Goal: Navigation & Orientation: Find specific page/section

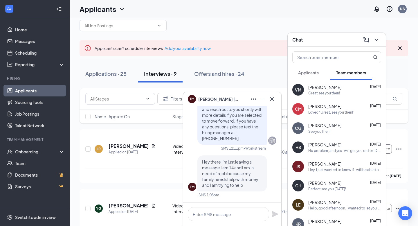
scroll to position [13, 0]
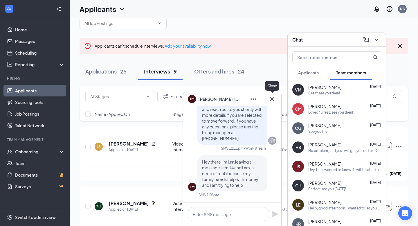
click at [272, 100] on icon "Cross" at bounding box center [271, 98] width 7 height 7
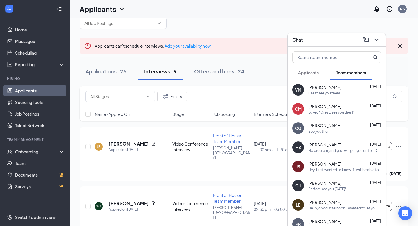
click at [312, 77] on button "Applicants" at bounding box center [308, 72] width 32 height 15
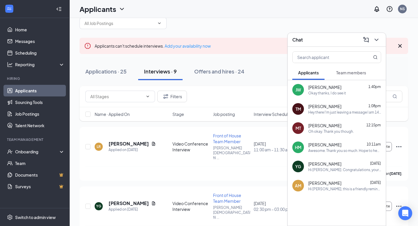
click at [320, 115] on div "TM Thomas Mckeown 1:08pm Hey there I'm just leaving a message I am 14 and I am …" at bounding box center [336, 108] width 98 height 19
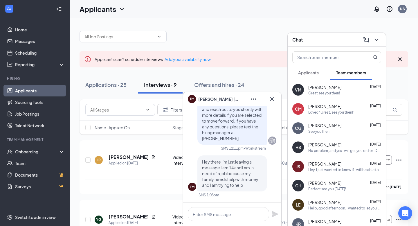
click at [297, 73] on button "Applicants" at bounding box center [308, 72] width 32 height 15
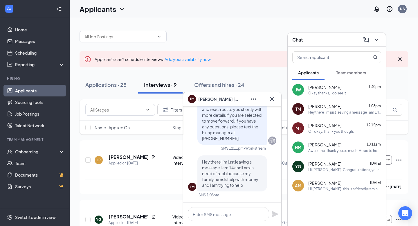
click at [325, 104] on span "[PERSON_NAME]" at bounding box center [324, 106] width 33 height 6
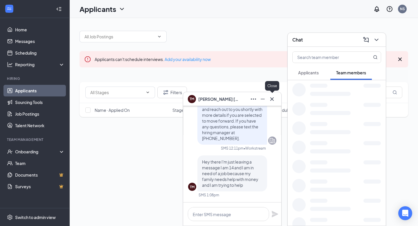
click at [271, 98] on icon "Cross" at bounding box center [271, 98] width 3 height 3
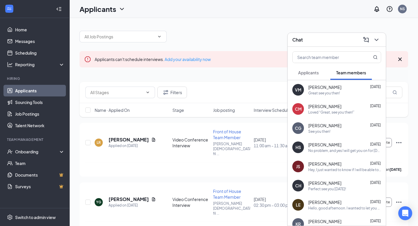
click at [313, 70] on div "Applicants" at bounding box center [308, 73] width 21 height 6
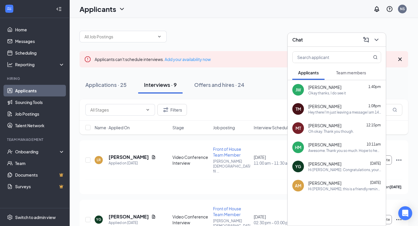
click at [341, 116] on div "TM Thomas Mckeown 1:08pm Hey there I'm just leaving a message I am 14 and I am …" at bounding box center [336, 108] width 98 height 19
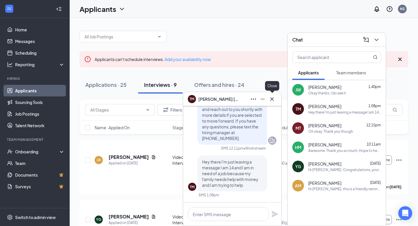
click at [270, 101] on icon "Cross" at bounding box center [271, 98] width 7 height 7
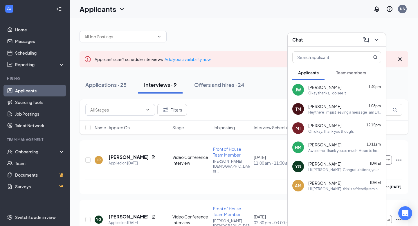
click at [381, 39] on div "Chat" at bounding box center [336, 40] width 98 height 14
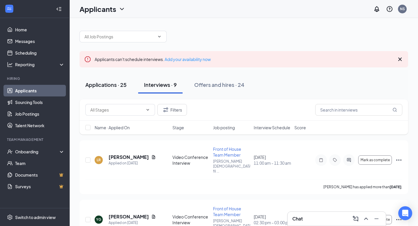
click at [122, 83] on div "Applications · 25" at bounding box center [105, 84] width 41 height 7
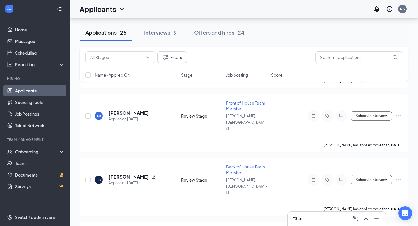
scroll to position [1181, 0]
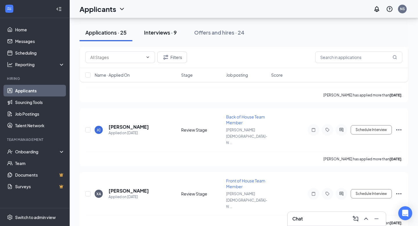
click at [150, 32] on div "Interviews · 9" at bounding box center [160, 32] width 33 height 7
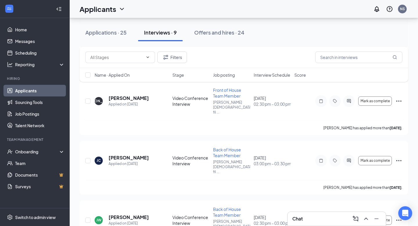
scroll to position [362, 0]
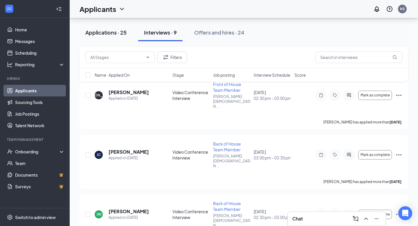
click at [107, 37] on button "Applications · 25" at bounding box center [105, 32] width 53 height 17
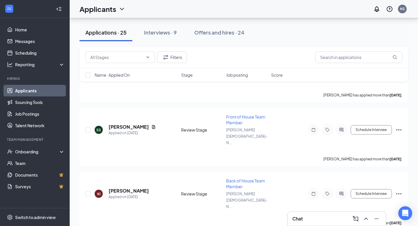
scroll to position [515, 0]
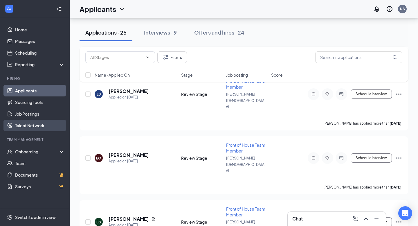
click at [48, 128] on link "Talent Network" at bounding box center [40, 126] width 50 height 12
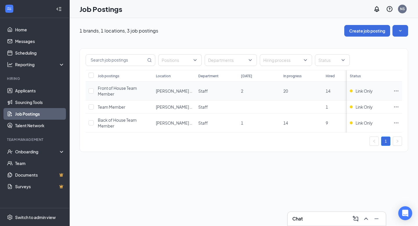
click at [394, 90] on icon "Ellipses" at bounding box center [396, 91] width 6 height 6
click at [266, 183] on div "1 brands, 1 locations, 3 job postings Create job posting Positions Departments …" at bounding box center [244, 122] width 348 height 208
